Goal: Task Accomplishment & Management: Manage account settings

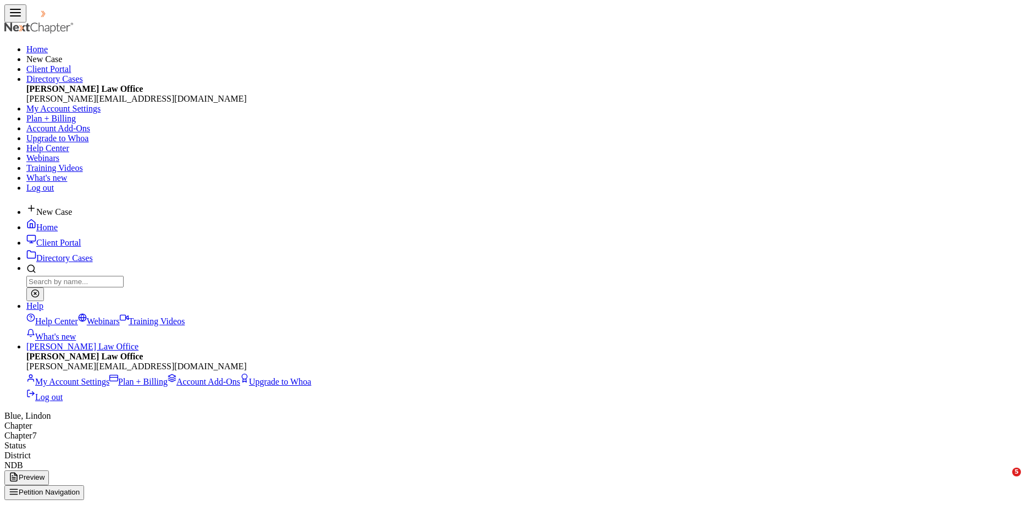
select select "0"
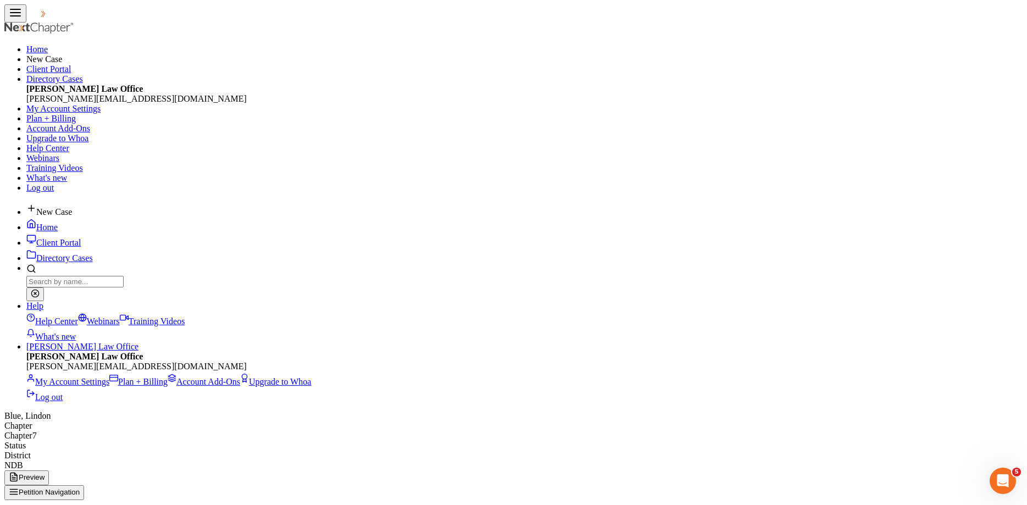
click at [27, 21] on link at bounding box center [61, 16] width 70 height 9
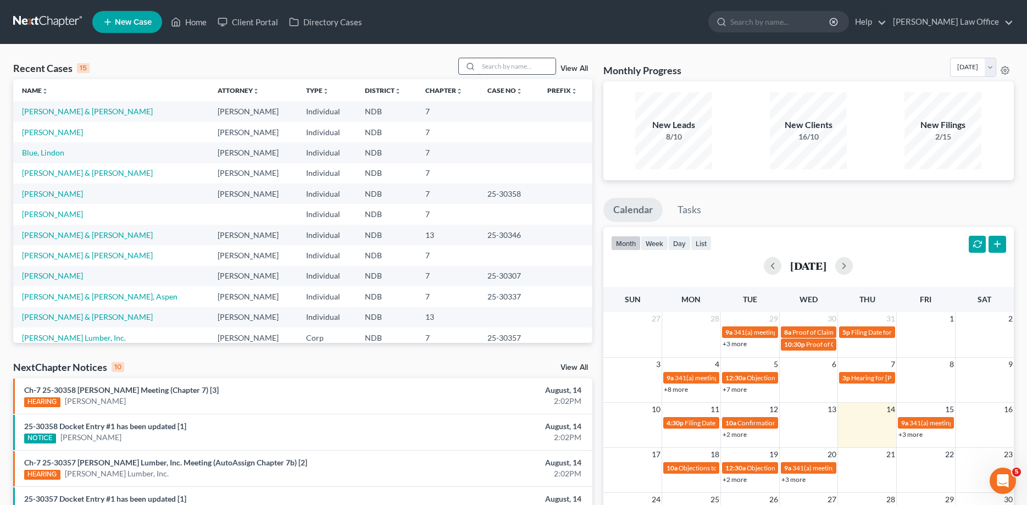
click at [500, 61] on input "search" at bounding box center [517, 66] width 77 height 16
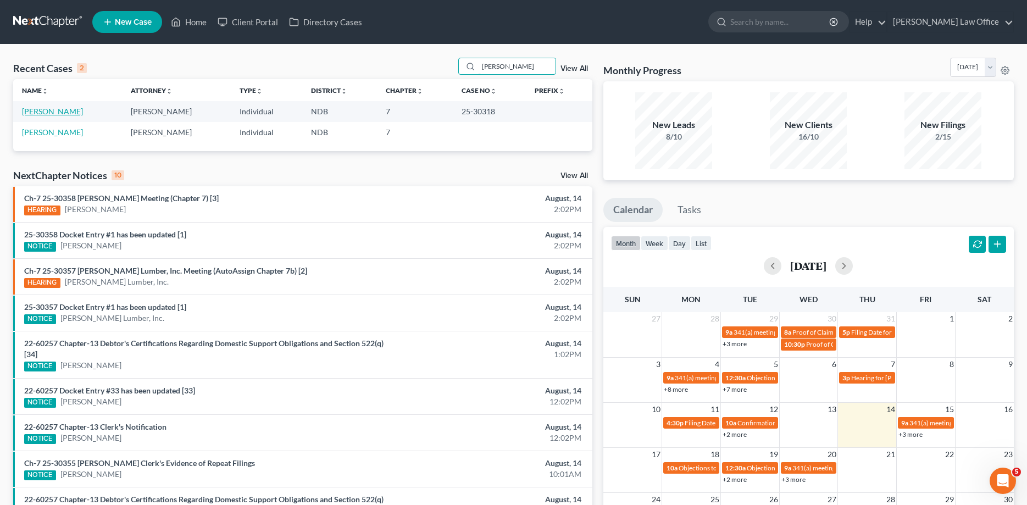
type input "[PERSON_NAME]"
drag, startPoint x: 57, startPoint y: 115, endPoint x: 73, endPoint y: 115, distance: 15.9
click at [58, 115] on link "[PERSON_NAME]" at bounding box center [52, 111] width 61 height 9
select select "6"
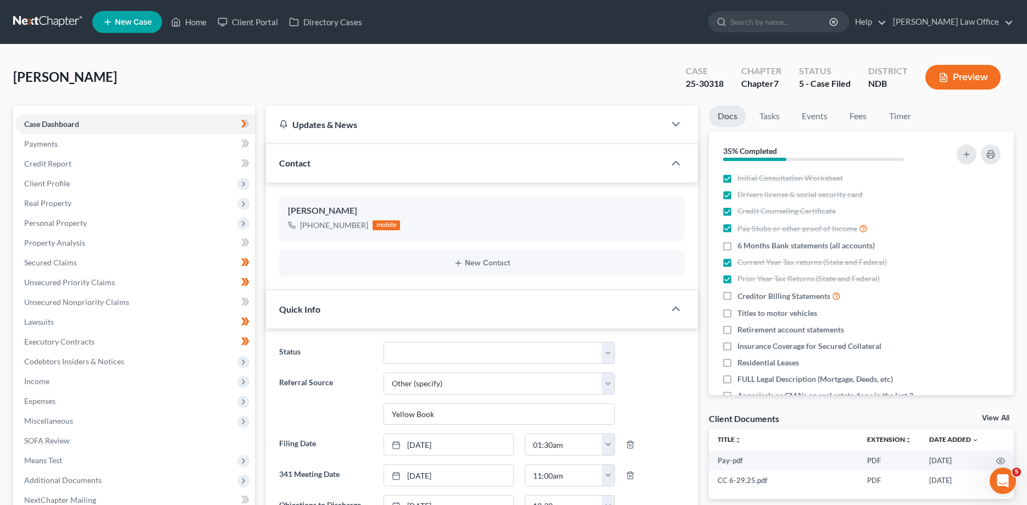
scroll to position [120, 0]
click at [27, 15] on link at bounding box center [48, 22] width 70 height 20
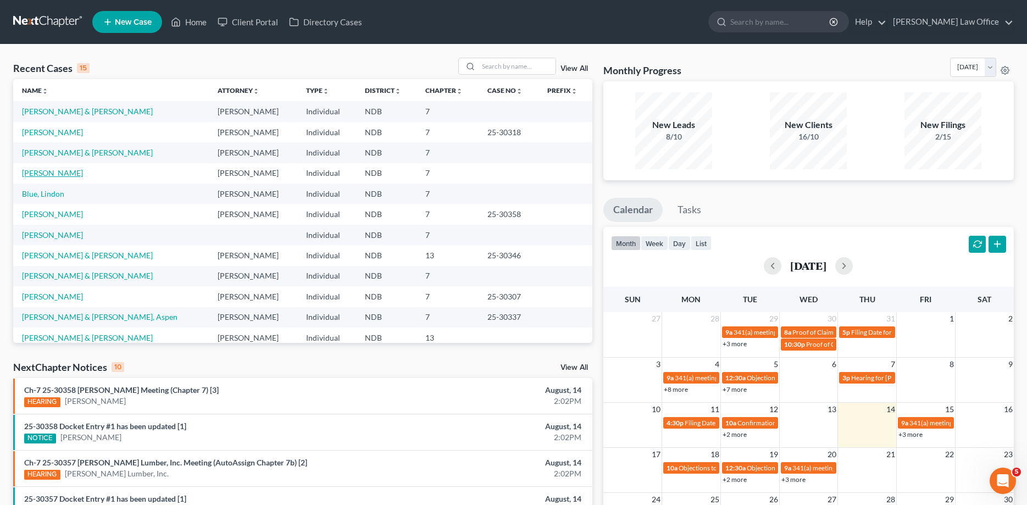
click at [39, 171] on link "[PERSON_NAME]" at bounding box center [52, 172] width 61 height 9
select select "4"
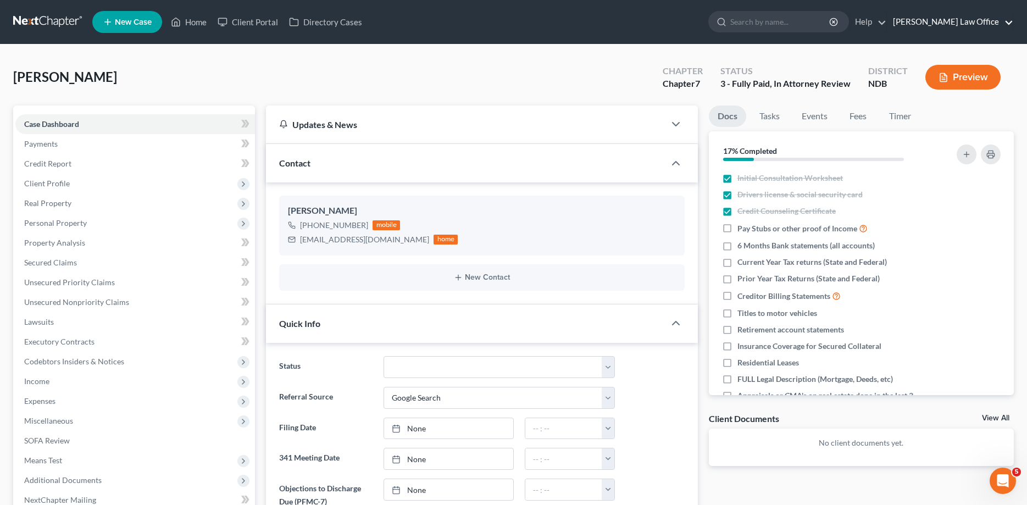
click at [955, 23] on link "[PERSON_NAME] Law Office" at bounding box center [951, 22] width 126 height 20
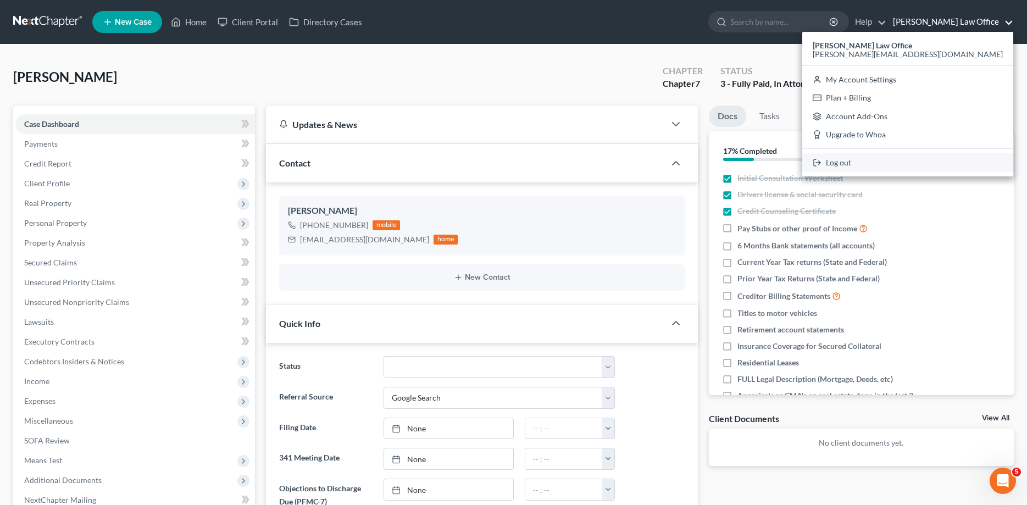
click at [952, 163] on link "Log out" at bounding box center [907, 162] width 211 height 19
